Goal: Information Seeking & Learning: Learn about a topic

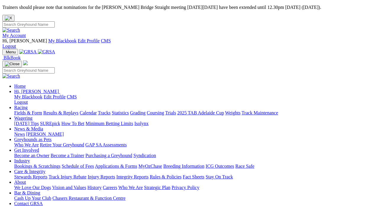
click at [149, 174] on link "Integrity Reports" at bounding box center [132, 176] width 32 height 5
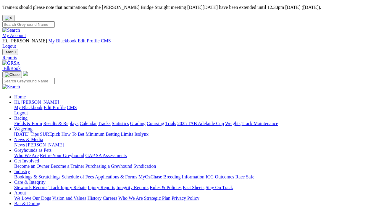
click at [182, 185] on link "Rules & Policies" at bounding box center [166, 187] width 32 height 5
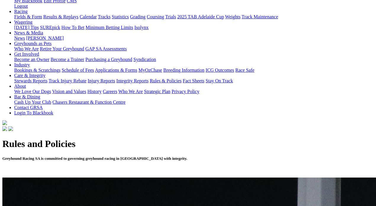
scroll to position [109, 0]
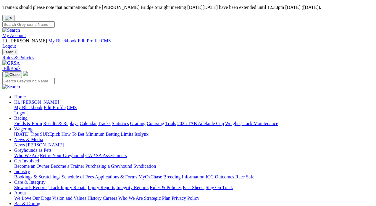
click at [182, 185] on link "Rules & Policies" at bounding box center [166, 187] width 32 height 5
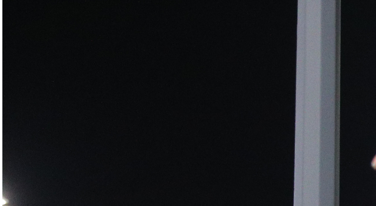
scroll to position [303, 0]
